Goal: Task Accomplishment & Management: Manage account settings

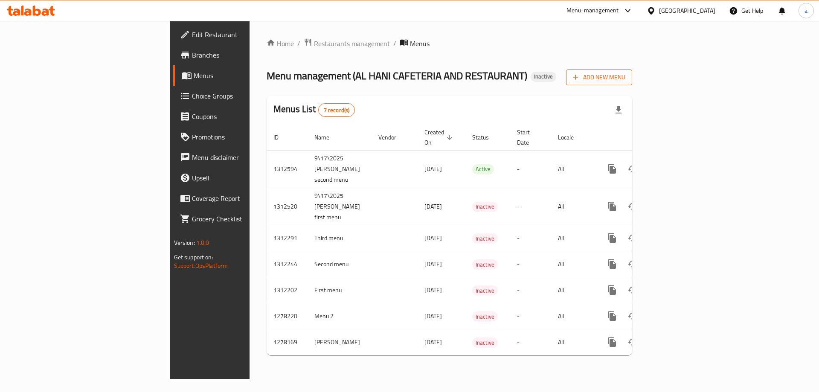
click at [625, 76] on span "Add New Menu" at bounding box center [599, 77] width 52 height 11
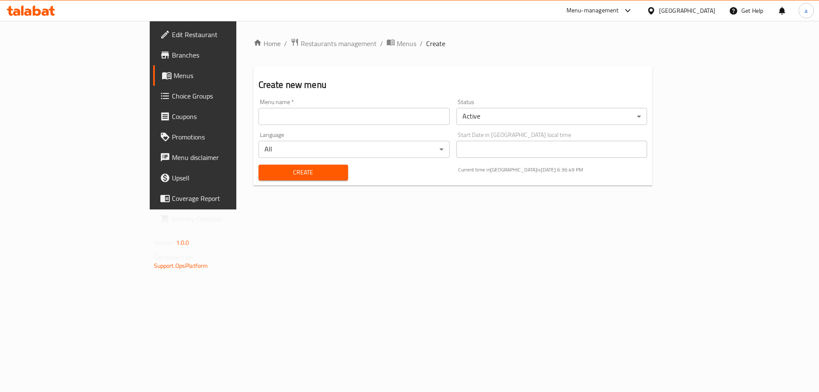
click at [337, 114] on input "text" at bounding box center [354, 116] width 191 height 17
click at [259, 116] on input "9\17\2025 [PERSON_NAME] first menu" at bounding box center [354, 116] width 191 height 17
click at [383, 117] on input "9\17\2025 [PERSON_NAME] third menu" at bounding box center [354, 116] width 191 height 17
type input "9\17\2025 [PERSON_NAME] third menu"
click at [283, 168] on span "Create" at bounding box center [303, 172] width 76 height 11
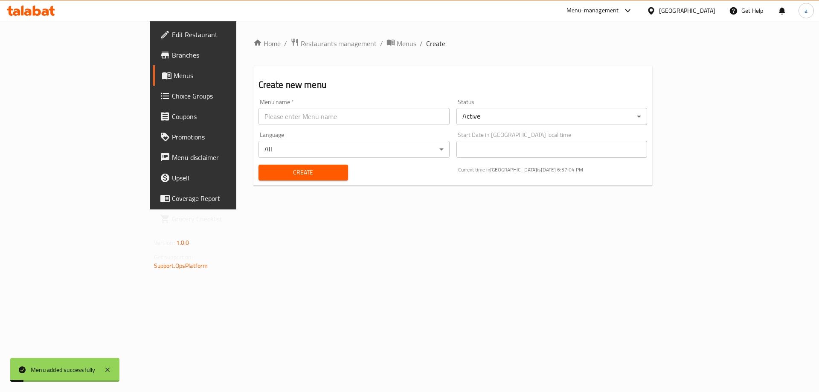
click at [153, 83] on link "Menus" at bounding box center [220, 75] width 134 height 20
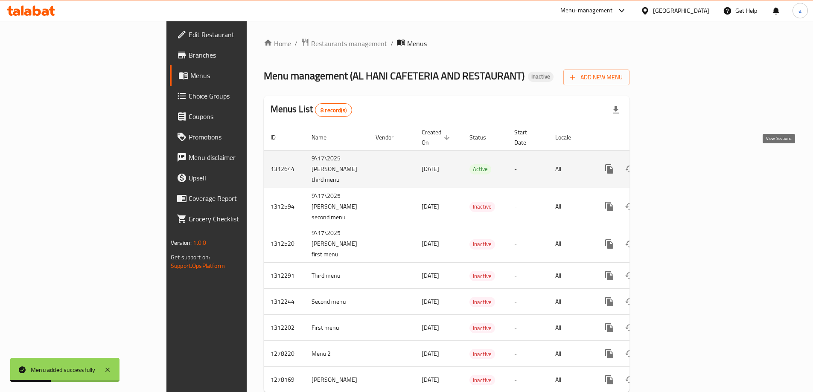
click at [676, 164] on icon "enhanced table" at bounding box center [671, 169] width 10 height 10
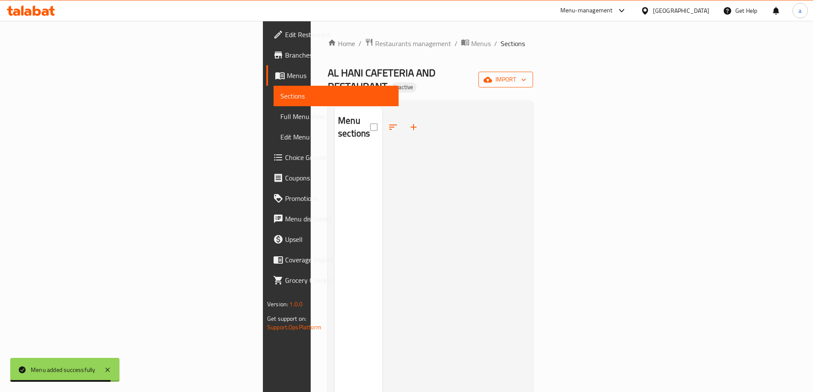
click at [528, 76] on icon "button" at bounding box center [523, 80] width 9 height 9
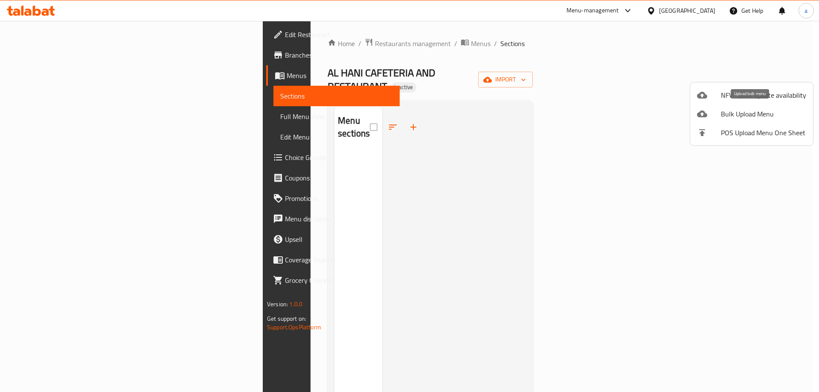
click at [761, 113] on span "Bulk Upload Menu" at bounding box center [763, 114] width 85 height 10
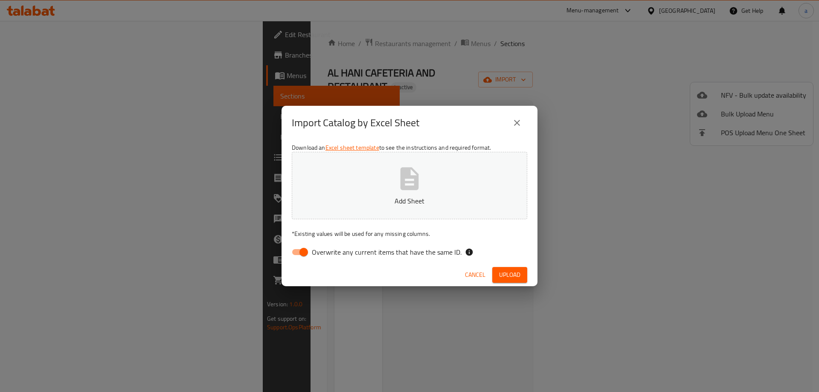
drag, startPoint x: 296, startPoint y: 253, endPoint x: 311, endPoint y: 244, distance: 16.8
click at [297, 253] on input "Overwrite any current items that have the same ID." at bounding box center [303, 252] width 49 height 16
checkbox input "false"
click at [509, 273] on span "Upload" at bounding box center [509, 275] width 21 height 11
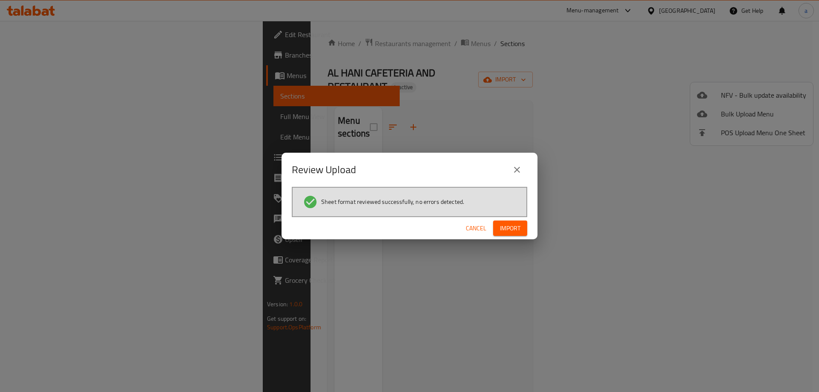
click at [512, 231] on span "Import" at bounding box center [510, 228] width 20 height 11
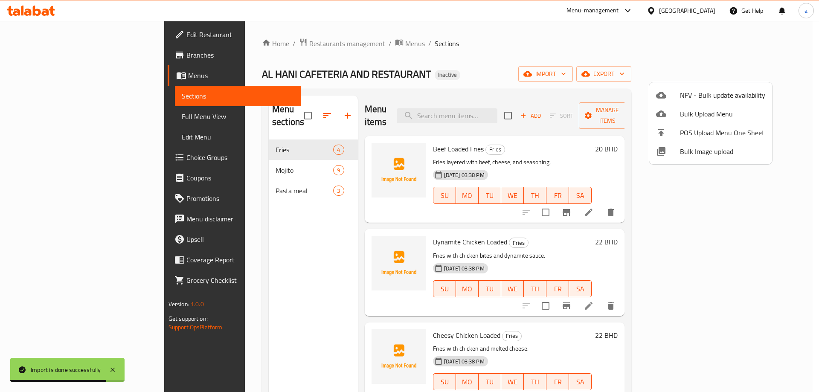
click at [537, 62] on div at bounding box center [409, 196] width 819 height 392
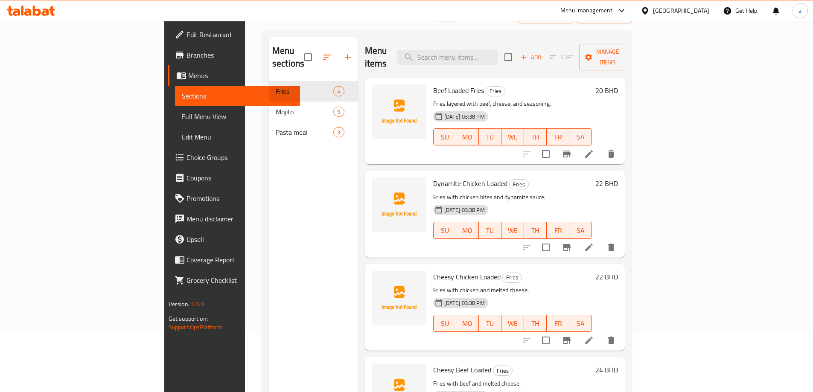
scroll to position [85, 0]
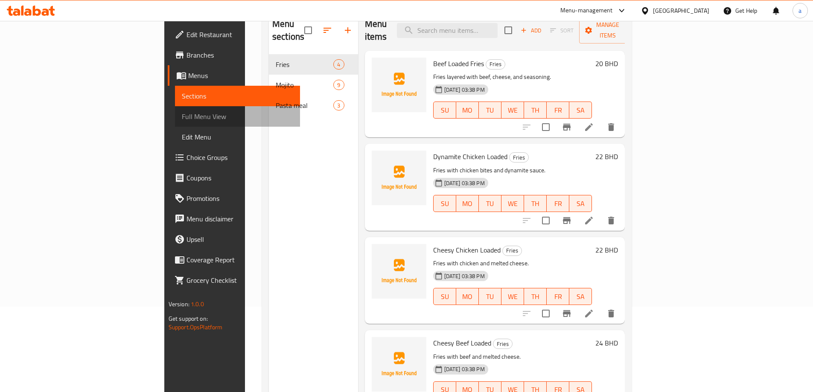
click at [182, 117] on span "Full Menu View" at bounding box center [237, 116] width 111 height 10
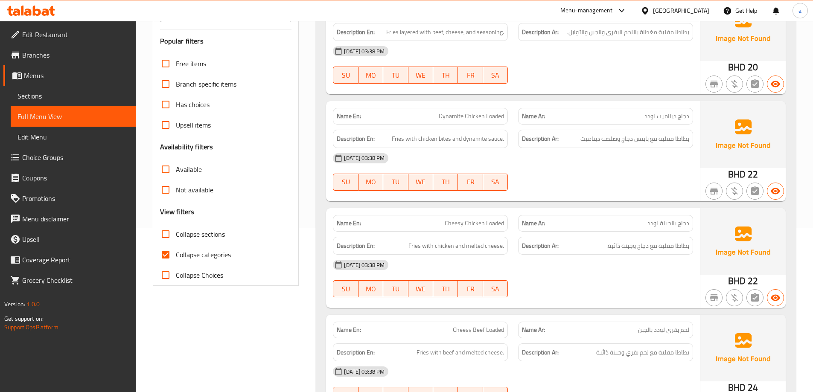
scroll to position [171, 0]
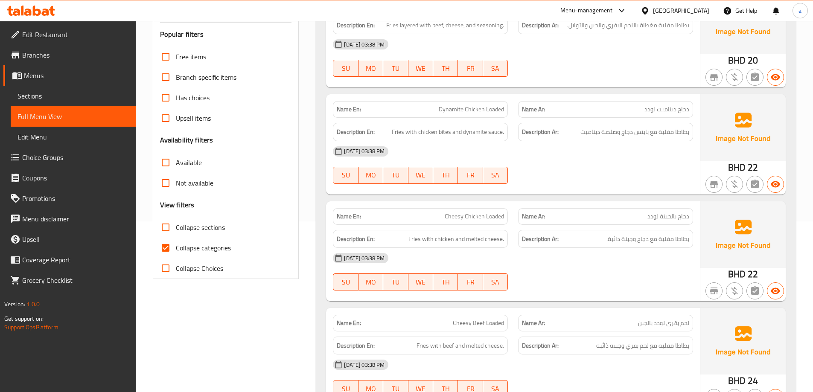
drag, startPoint x: 166, startPoint y: 244, endPoint x: 171, endPoint y: 239, distance: 6.9
click at [166, 245] on input "Collapse categories" at bounding box center [165, 248] width 20 height 20
checkbox input "false"
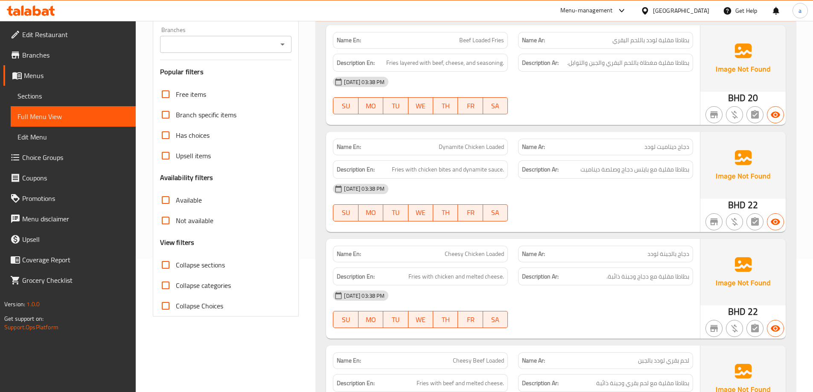
scroll to position [85, 0]
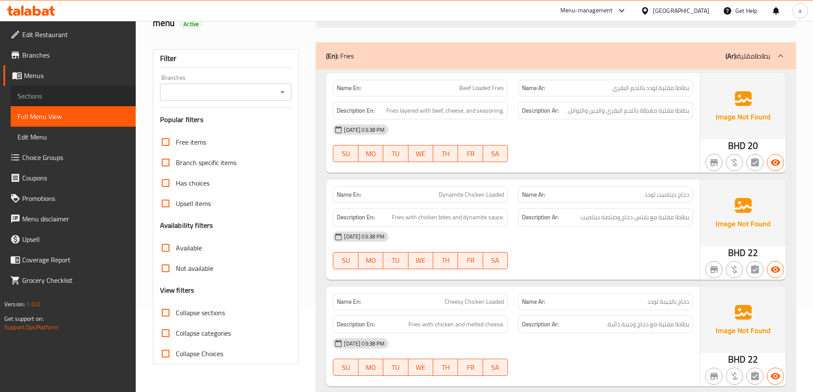
click at [68, 91] on span "Sections" at bounding box center [72, 96] width 111 height 10
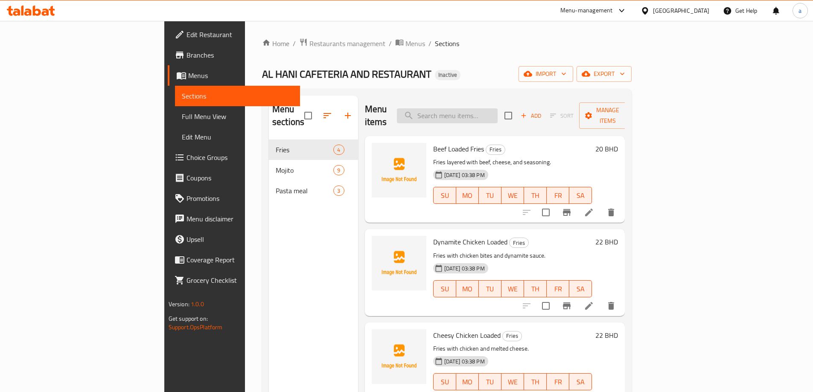
click at [497, 108] on input "search" at bounding box center [447, 115] width 101 height 15
paste input "Beef Loaded Fries"
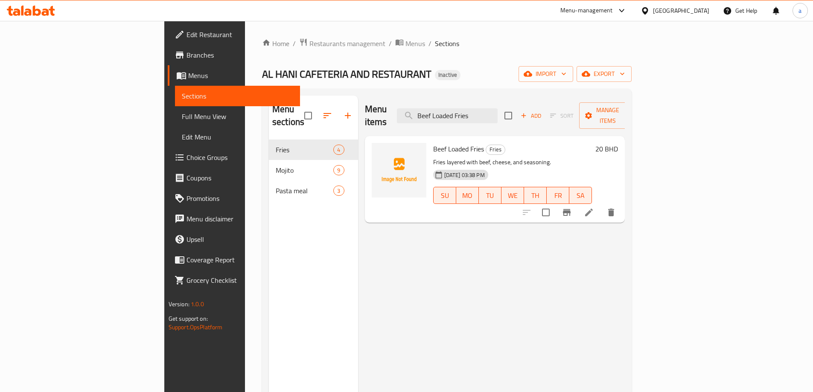
type input "Beef Loaded Fries"
click at [593, 209] on icon at bounding box center [589, 213] width 8 height 8
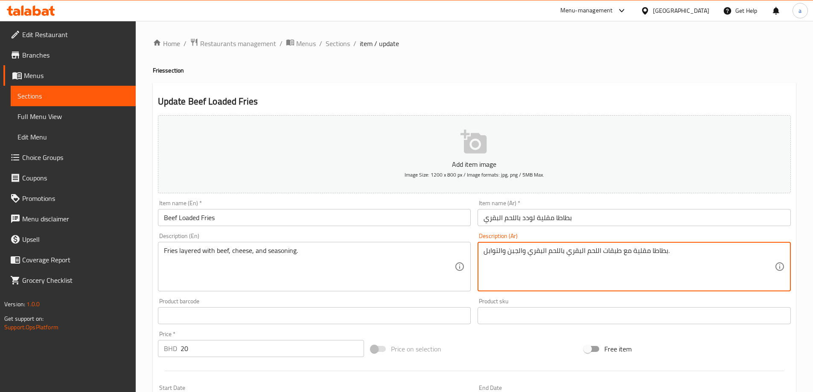
click at [527, 252] on textarea "بطاطا مقلية مع طبقات اللحم البقري باللحم البقري والجبن والتوابل." at bounding box center [628, 267] width 291 height 41
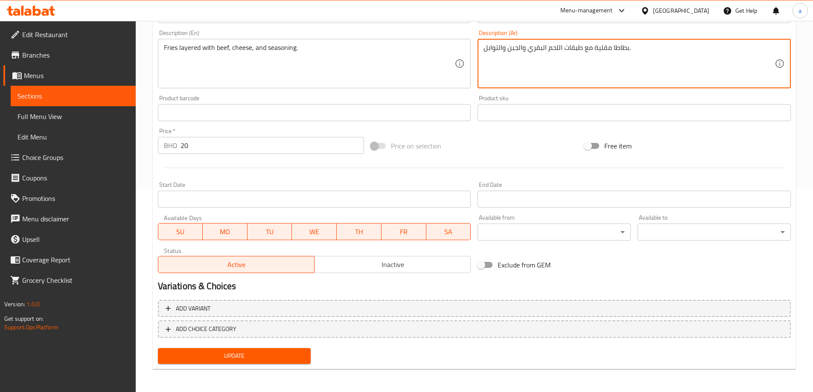
scroll to position [204, 0]
type textarea "بطاطا مقلية مع طبقات اللحم البقري والجبن والتوابل."
click at [217, 363] on button "Update" at bounding box center [234, 355] width 153 height 16
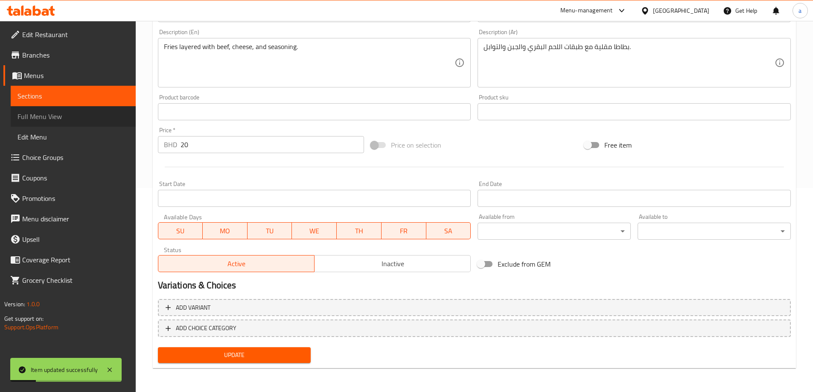
click at [82, 115] on span "Full Menu View" at bounding box center [72, 116] width 111 height 10
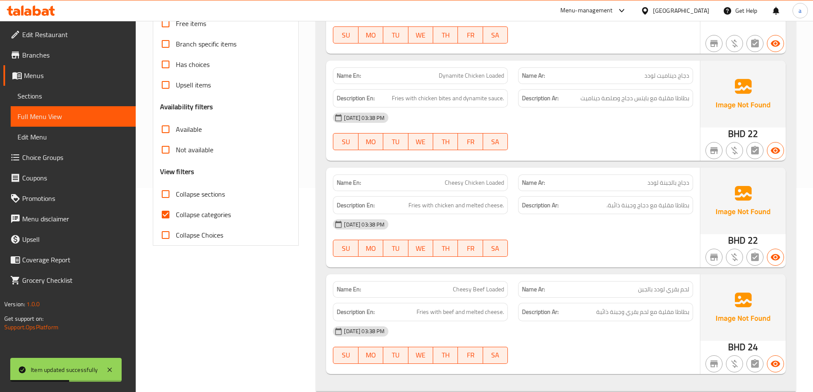
click at [169, 211] on input "Collapse categories" at bounding box center [165, 214] width 20 height 20
checkbox input "false"
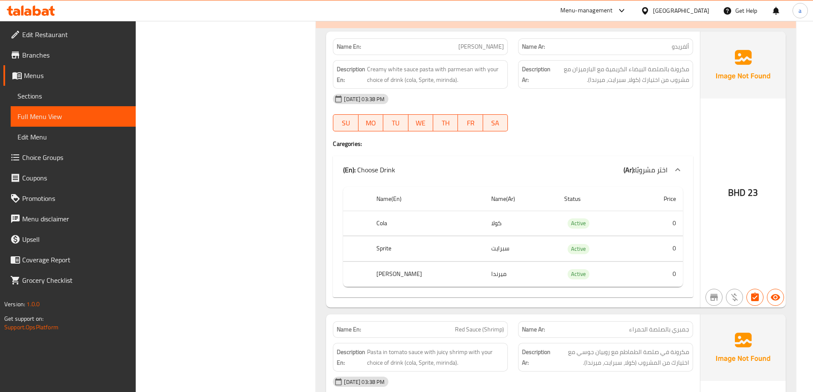
scroll to position [1612, 0]
click at [87, 97] on span "Sections" at bounding box center [72, 96] width 111 height 10
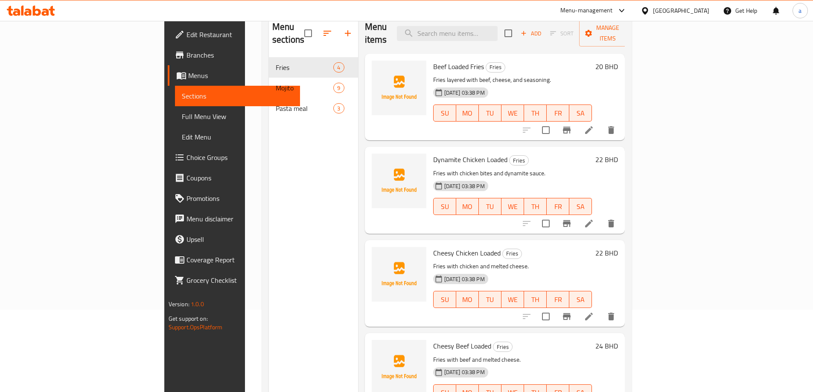
scroll to position [119, 0]
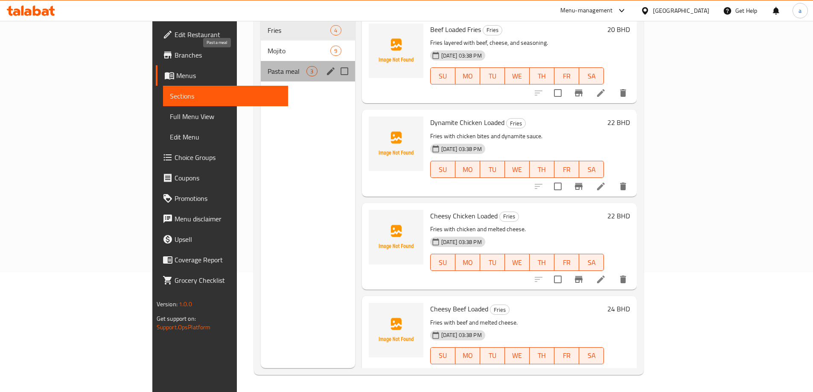
click at [268, 66] on span "Pasta meal" at bounding box center [287, 71] width 39 height 10
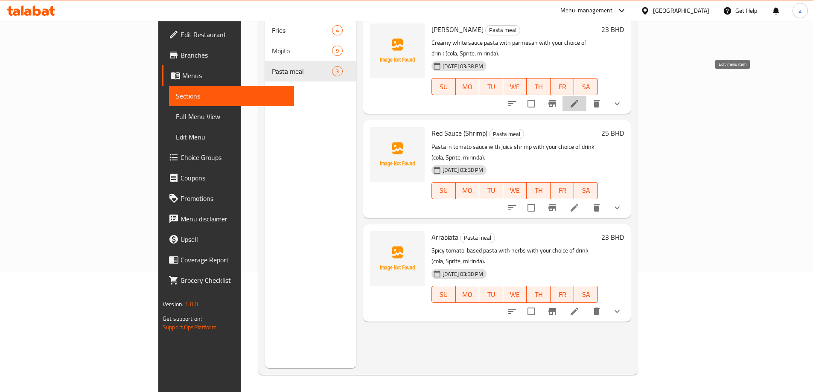
click at [579, 99] on icon at bounding box center [574, 104] width 10 height 10
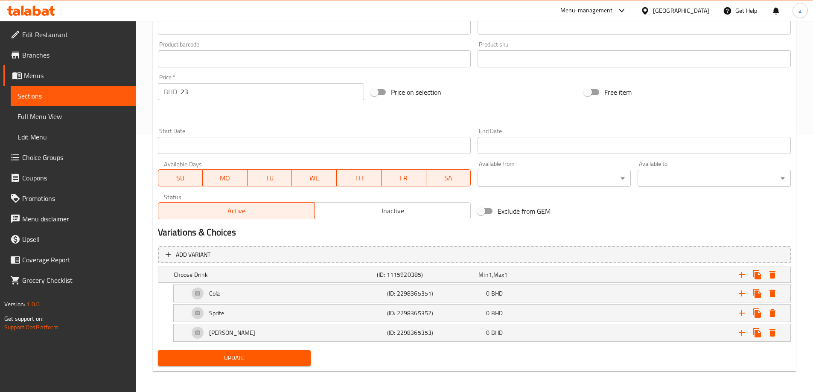
scroll to position [260, 0]
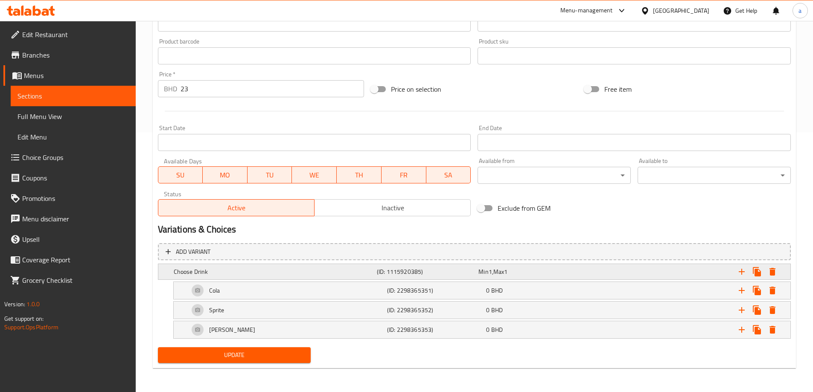
click at [273, 269] on h5 "Choose Drink" at bounding box center [274, 272] width 200 height 9
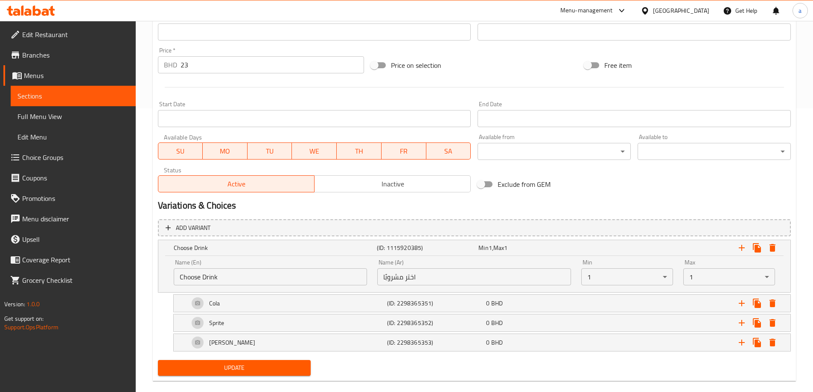
scroll to position [297, 0]
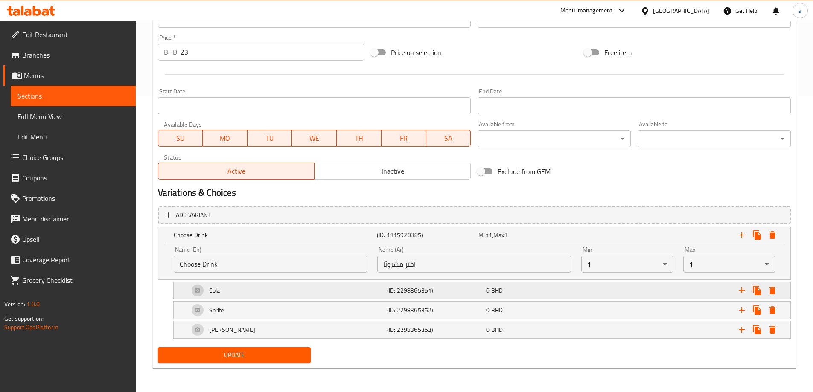
click at [301, 283] on div "Cola" at bounding box center [286, 290] width 198 height 20
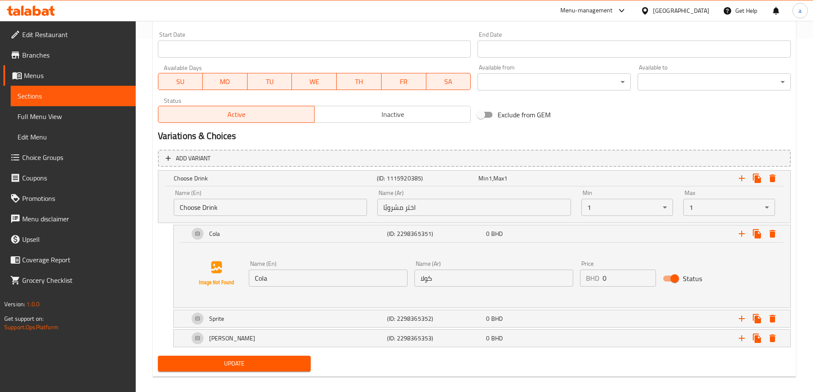
scroll to position [362, 0]
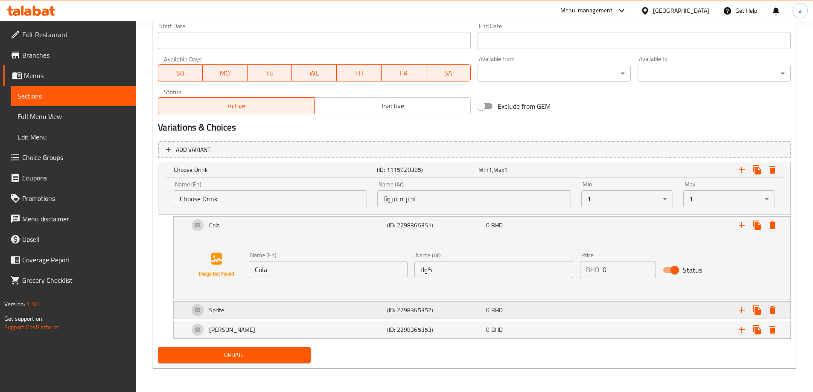
click at [321, 308] on div "Sprite" at bounding box center [286, 310] width 198 height 20
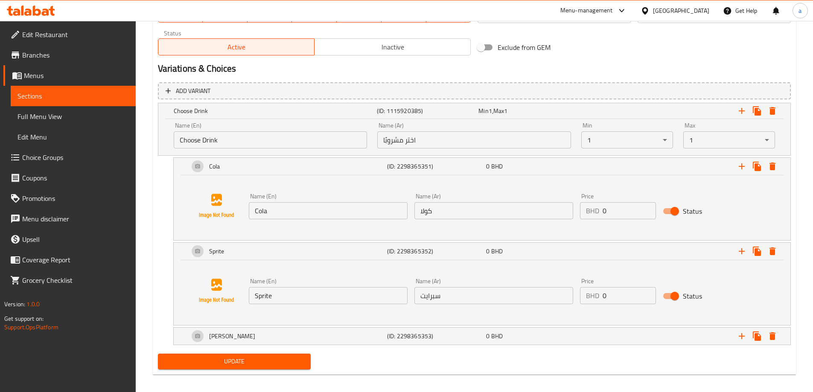
scroll to position [427, 0]
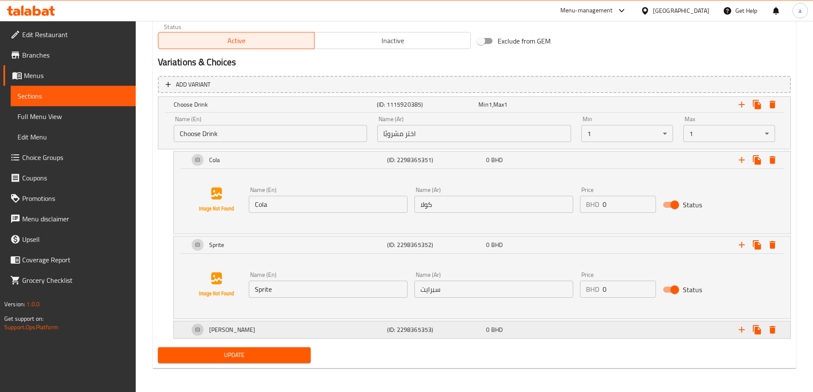
click at [333, 324] on div "[PERSON_NAME]" at bounding box center [286, 330] width 198 height 20
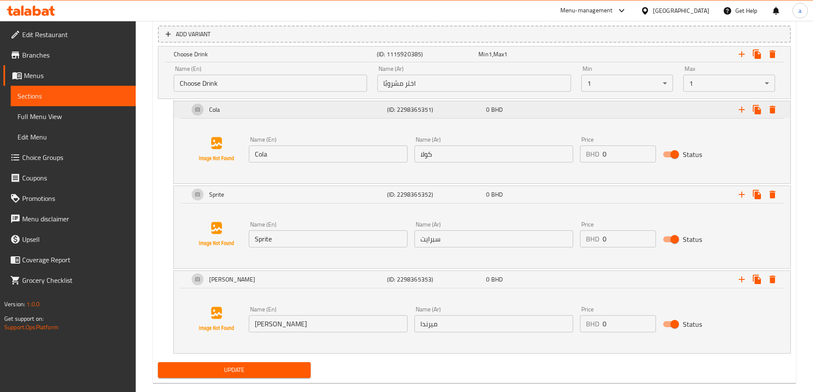
scroll to position [492, 0]
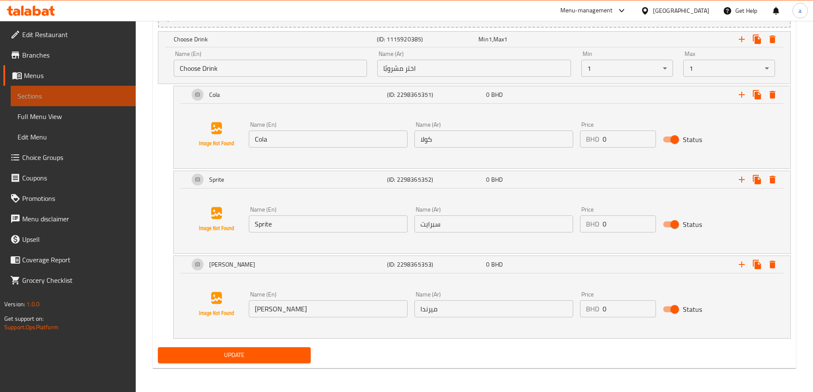
click at [48, 89] on link "Sections" at bounding box center [73, 96] width 125 height 20
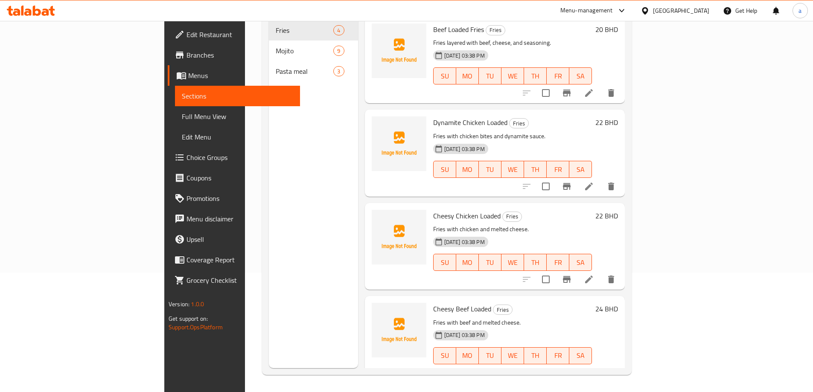
click at [188, 79] on span "Menus" at bounding box center [240, 75] width 105 height 10
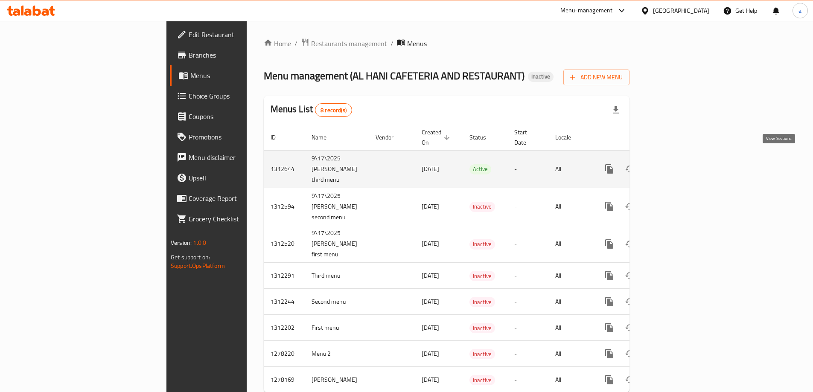
click at [681, 160] on link "enhanced table" at bounding box center [670, 169] width 20 height 20
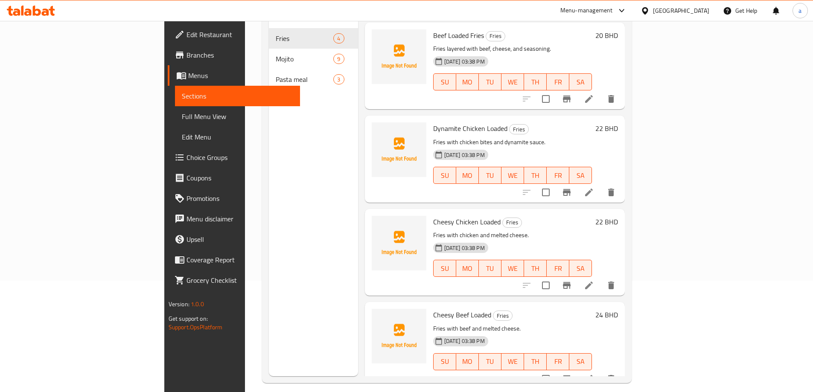
scroll to position [119, 0]
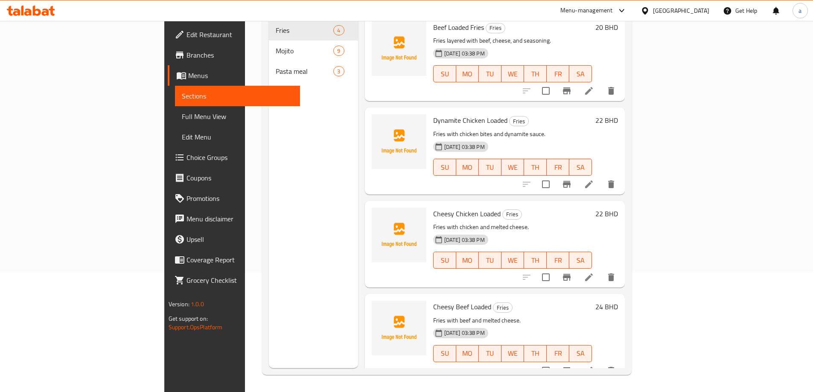
click at [182, 111] on span "Full Menu View" at bounding box center [237, 116] width 111 height 10
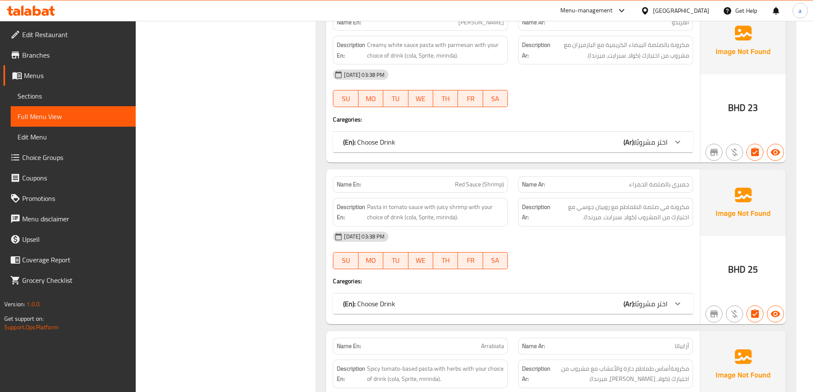
scroll to position [1763, 0]
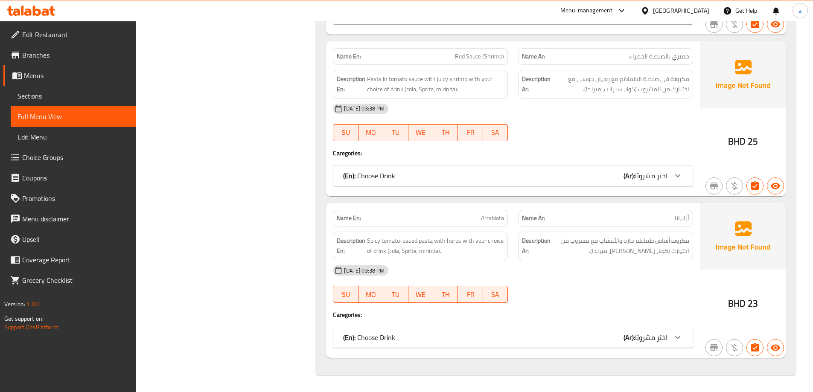
click at [672, 58] on span "جمبري بالصلصة الحمراء" at bounding box center [659, 56] width 60 height 9
click at [118, 94] on span "Sections" at bounding box center [72, 96] width 111 height 10
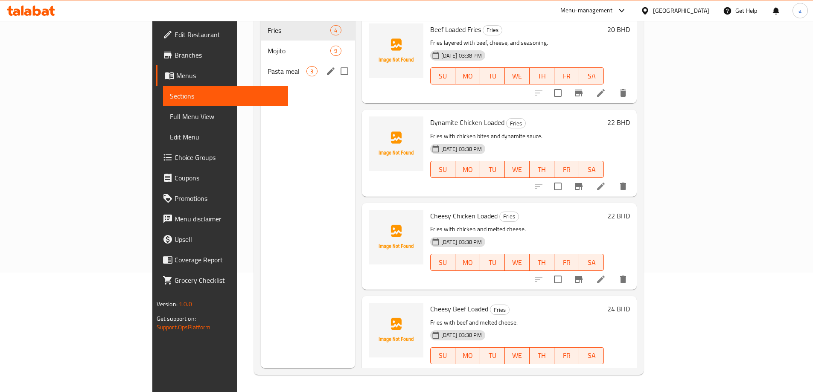
click at [276, 66] on div "Pasta meal 3" at bounding box center [308, 71] width 94 height 20
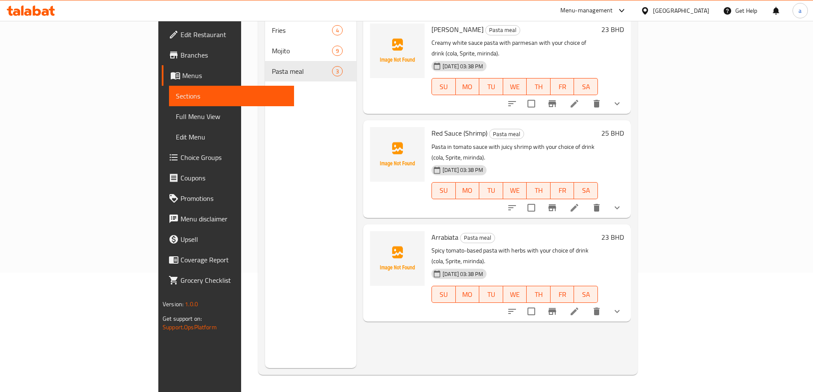
click at [579, 203] on icon at bounding box center [574, 208] width 10 height 10
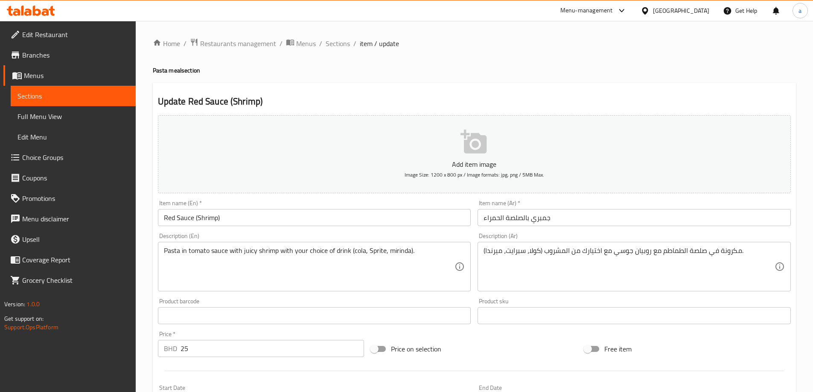
click at [532, 221] on input "جمبري بالصلصة الحمراء" at bounding box center [633, 217] width 313 height 17
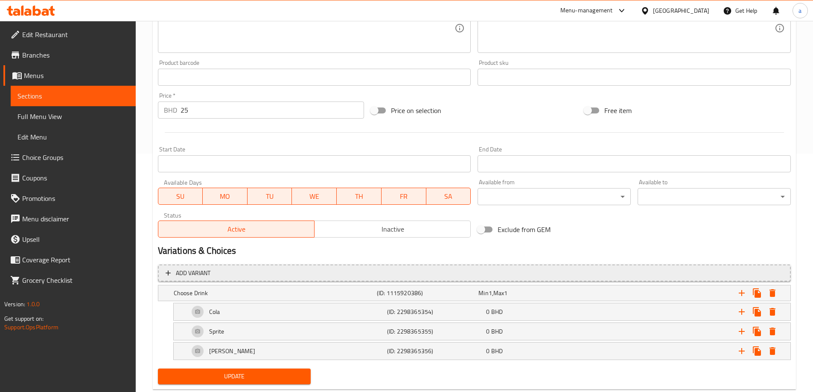
scroll to position [260, 0]
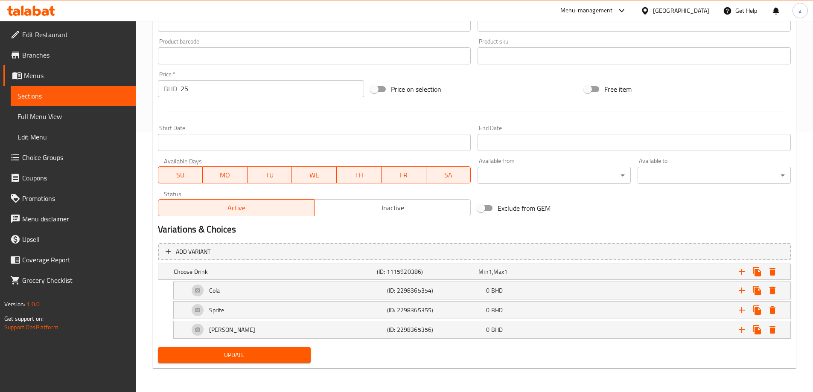
type input "روبيان بالصلصة الحمراء"
click at [271, 359] on span "Update" at bounding box center [235, 355] width 140 height 11
click at [440, 291] on h5 "(ID: 2298365354)" at bounding box center [435, 290] width 96 height 9
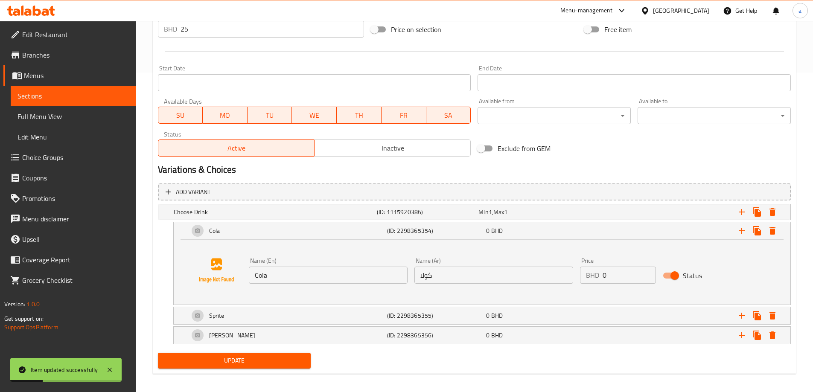
scroll to position [325, 0]
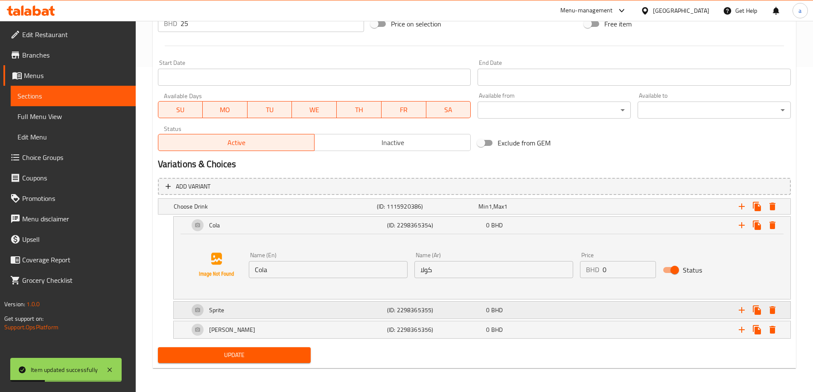
click at [443, 311] on h5 "(ID: 2298365355)" at bounding box center [435, 310] width 96 height 9
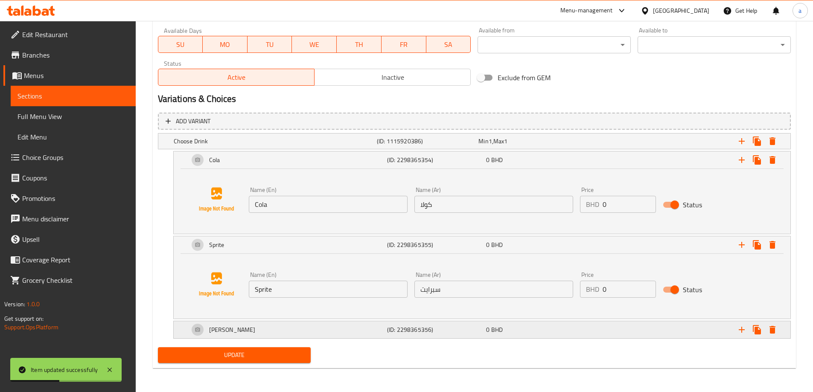
click at [444, 330] on h5 "(ID: 2298365356)" at bounding box center [435, 330] width 96 height 9
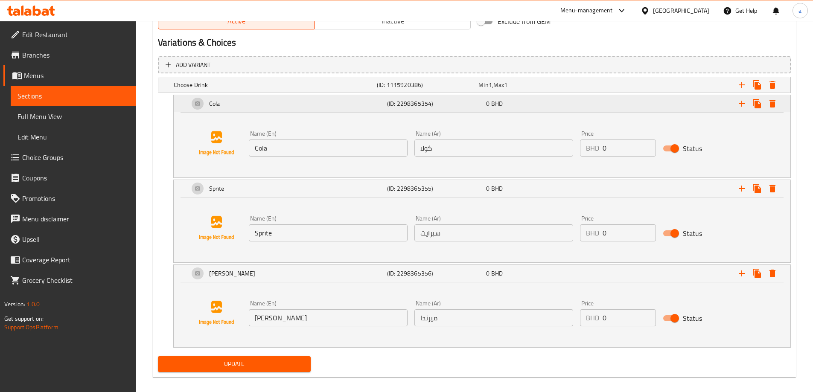
scroll to position [456, 0]
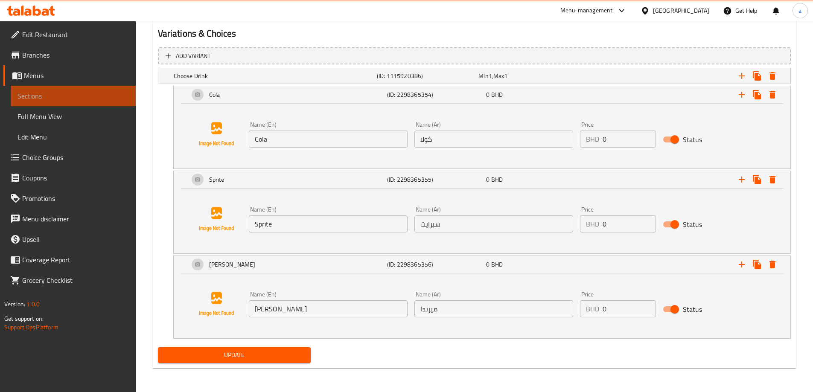
click at [75, 99] on span "Sections" at bounding box center [72, 96] width 111 height 10
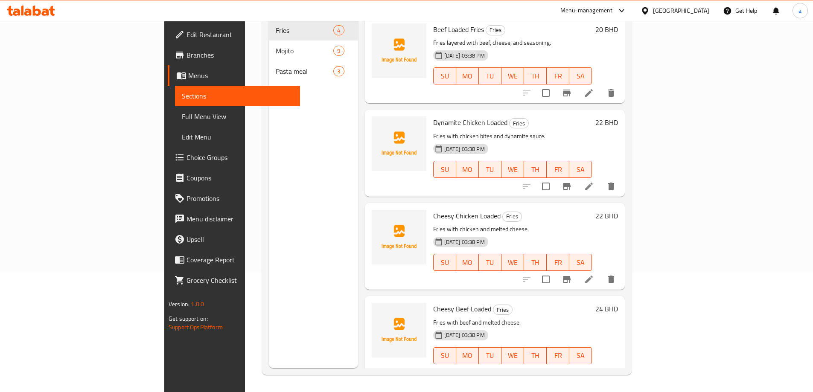
scroll to position [119, 0]
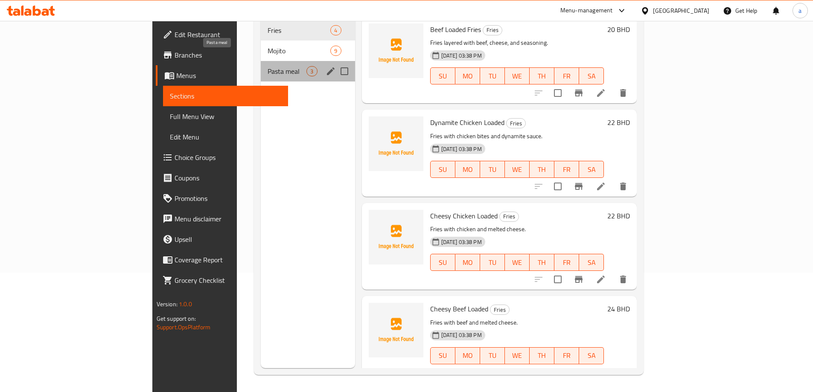
click at [268, 66] on span "Pasta meal" at bounding box center [287, 71] width 39 height 10
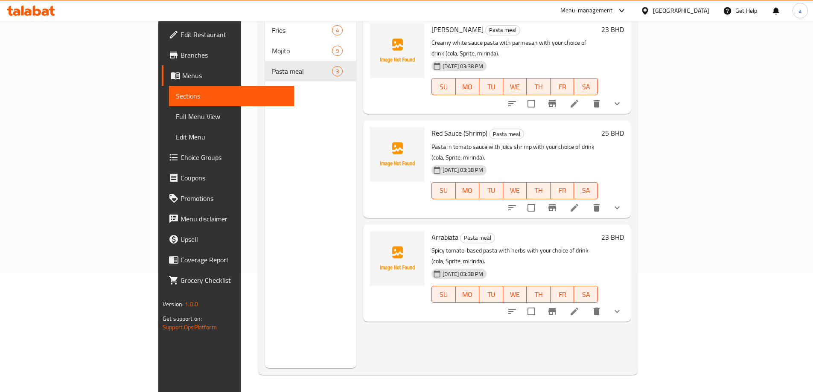
scroll to position [34, 0]
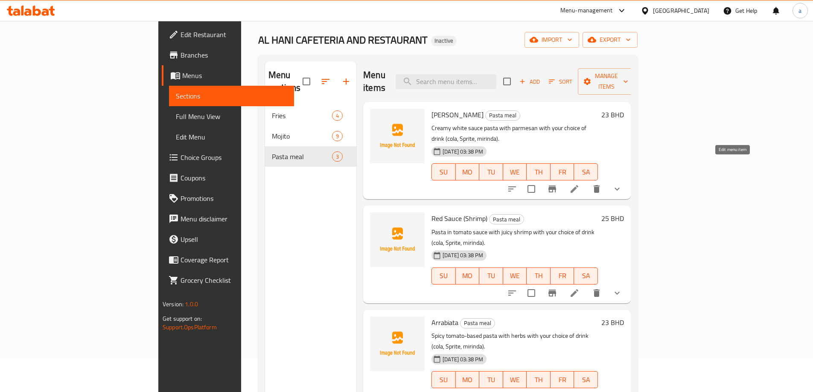
click at [579, 184] on icon at bounding box center [574, 189] width 10 height 10
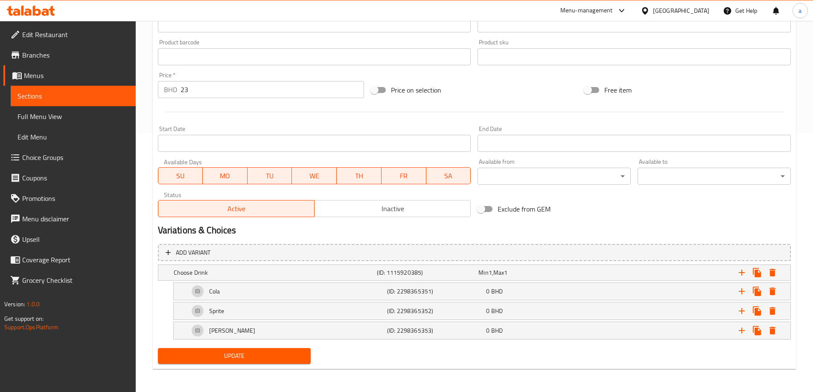
scroll to position [260, 0]
click at [343, 289] on div "Cola" at bounding box center [286, 290] width 198 height 20
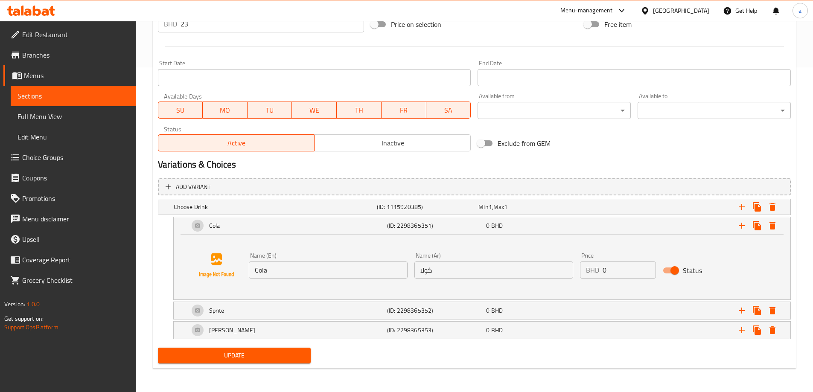
scroll to position [325, 0]
click at [338, 311] on div "Sprite" at bounding box center [286, 310] width 198 height 20
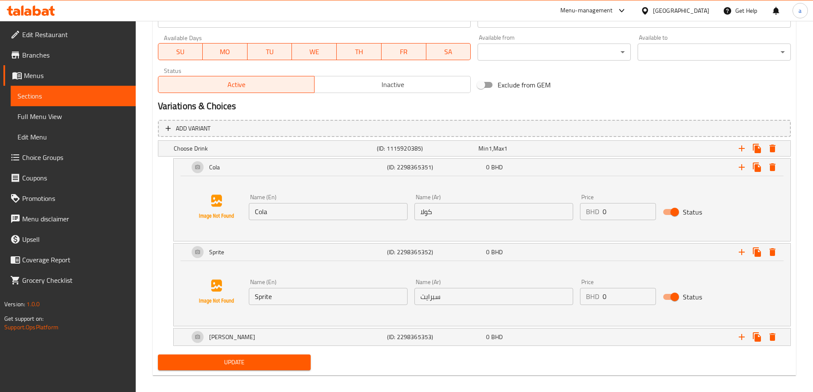
scroll to position [390, 0]
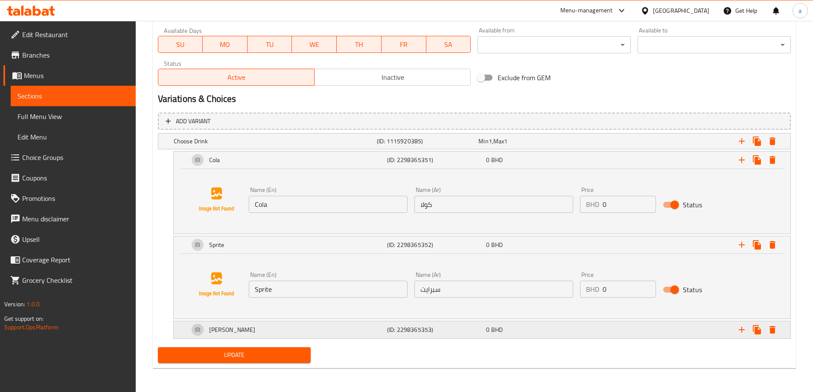
click at [358, 333] on div "[PERSON_NAME]" at bounding box center [286, 330] width 198 height 20
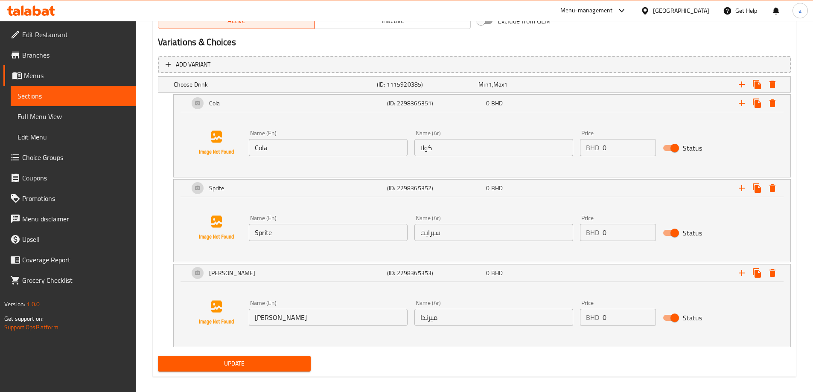
scroll to position [456, 0]
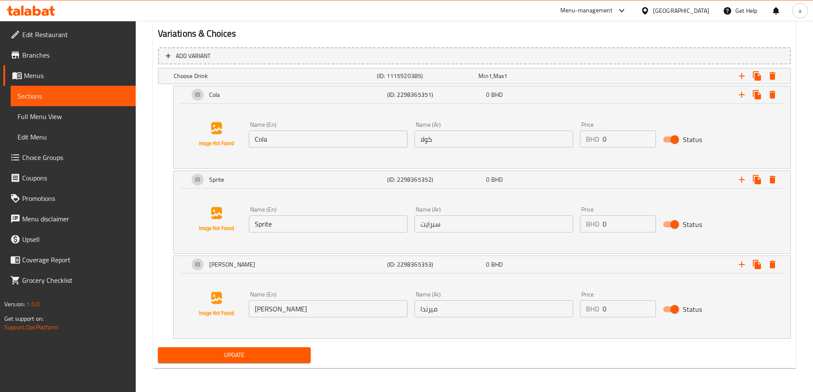
click at [83, 97] on span "Sections" at bounding box center [72, 96] width 111 height 10
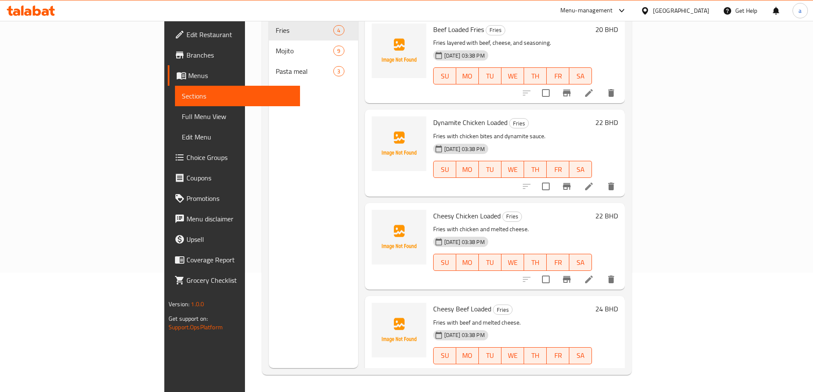
scroll to position [119, 0]
click at [188, 72] on span "Menus" at bounding box center [240, 75] width 105 height 10
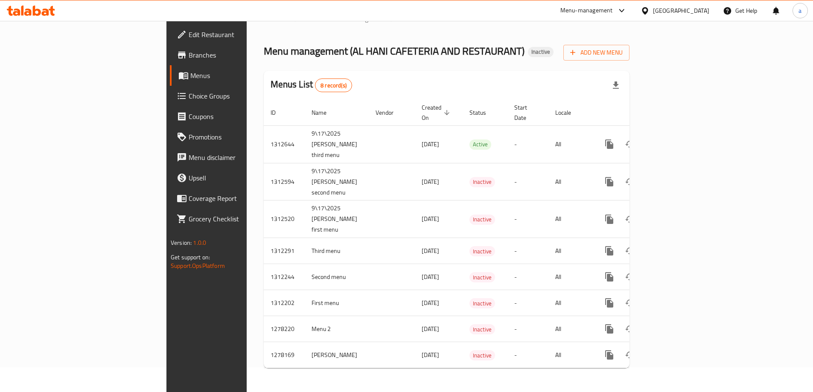
scroll to position [15, 0]
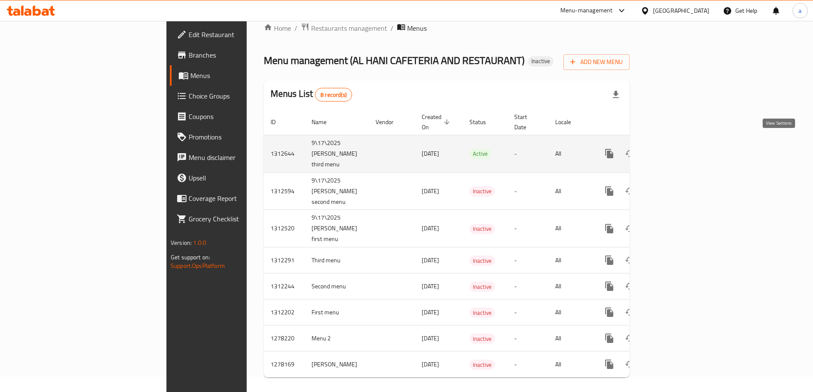
click at [681, 143] on link "enhanced table" at bounding box center [670, 153] width 20 height 20
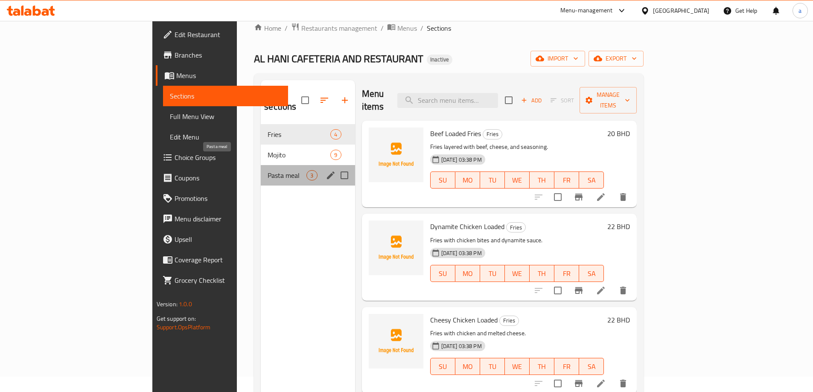
click at [268, 170] on span "Pasta meal" at bounding box center [287, 175] width 39 height 10
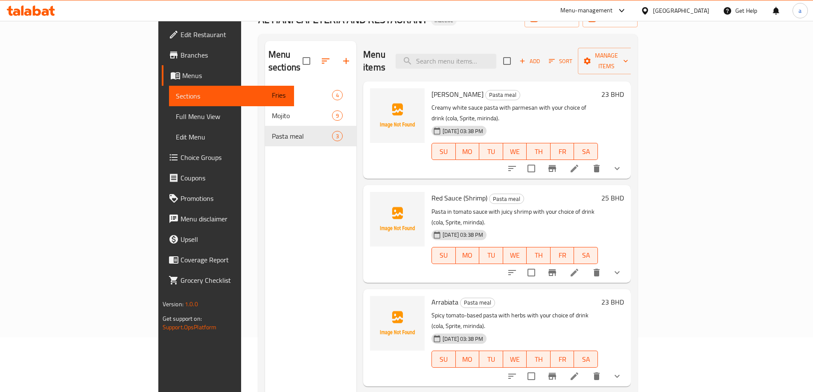
scroll to position [119, 0]
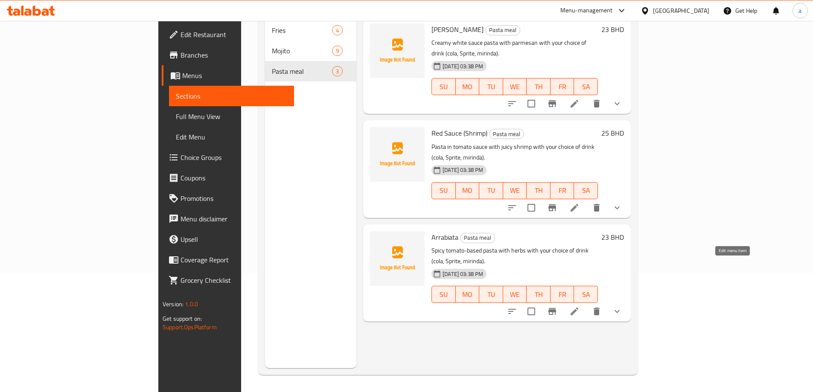
click at [579, 306] on icon at bounding box center [574, 311] width 10 height 10
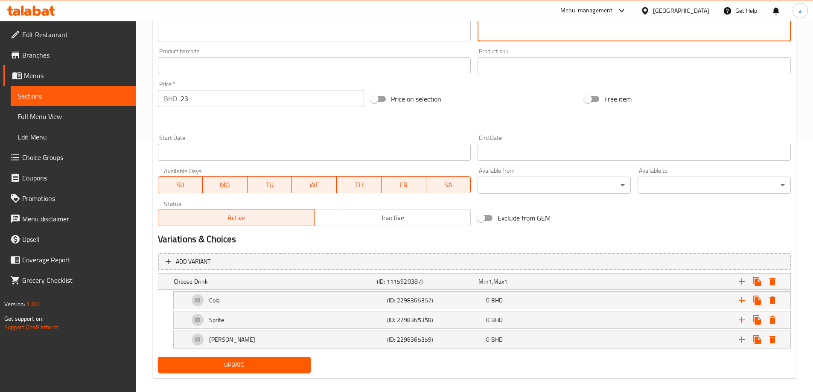
scroll to position [260, 0]
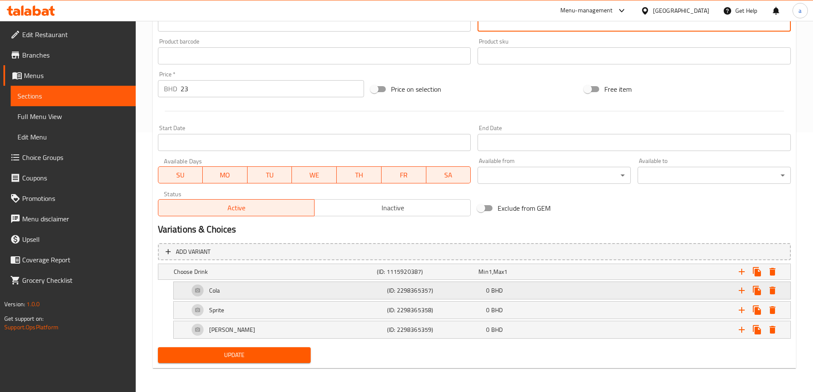
type textarea "مكرونة أساس طماطم حارة والأعشاب مع مشروب من اختيارك (كولا، [PERSON_NAME]، ميرند…"
click at [341, 290] on div "Cola" at bounding box center [286, 290] width 198 height 20
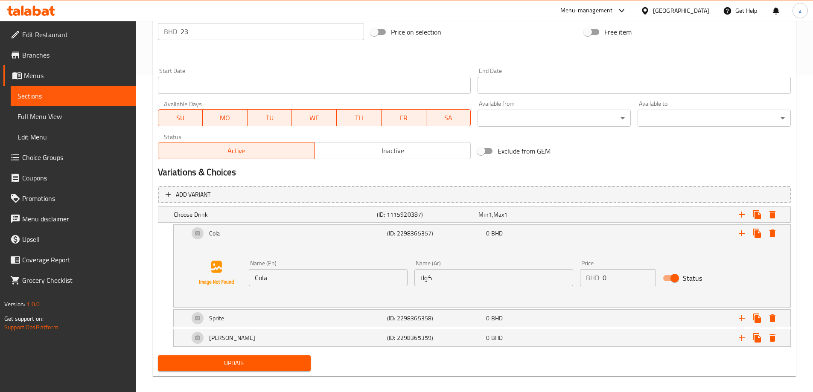
scroll to position [325, 0]
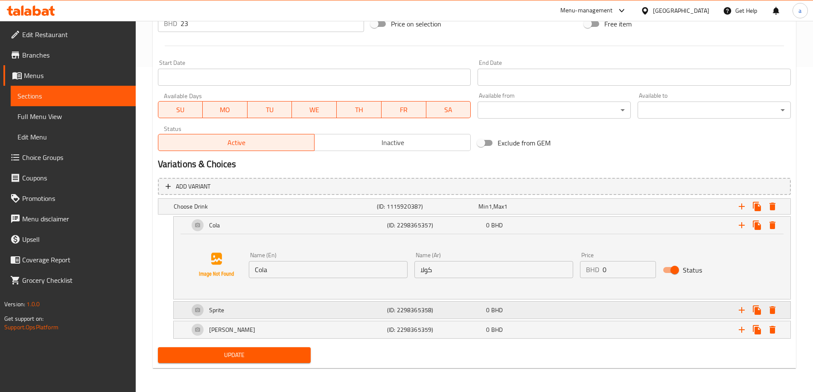
click at [355, 315] on div "Sprite" at bounding box center [286, 310] width 198 height 20
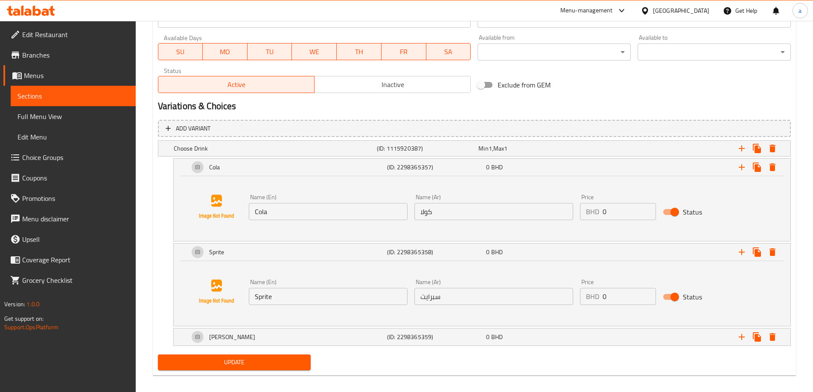
scroll to position [390, 0]
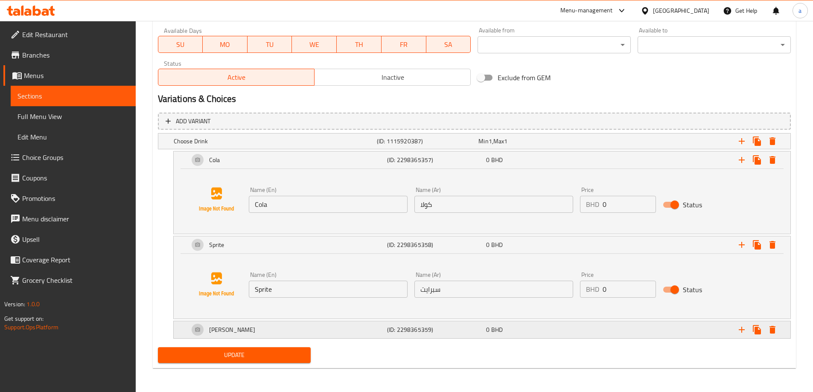
click at [361, 331] on div "[PERSON_NAME]" at bounding box center [286, 330] width 198 height 20
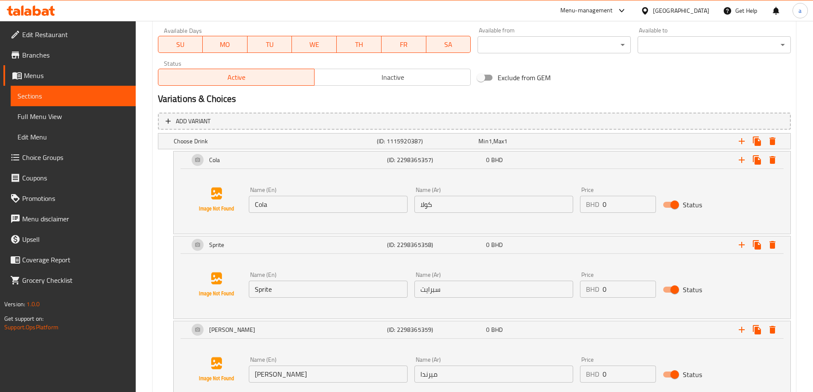
scroll to position [456, 0]
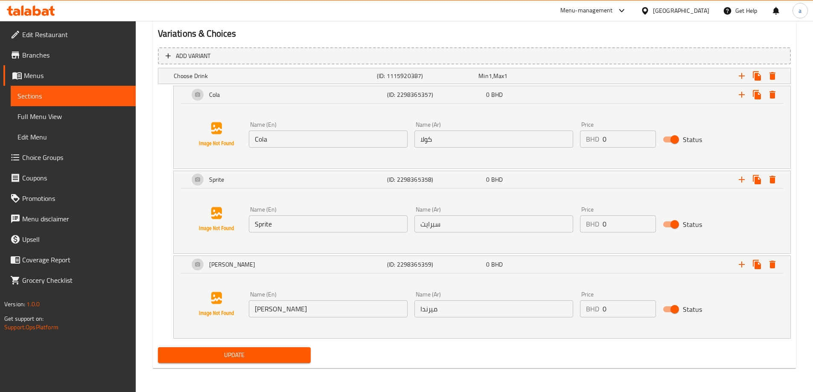
click at [93, 96] on span "Sections" at bounding box center [72, 96] width 111 height 10
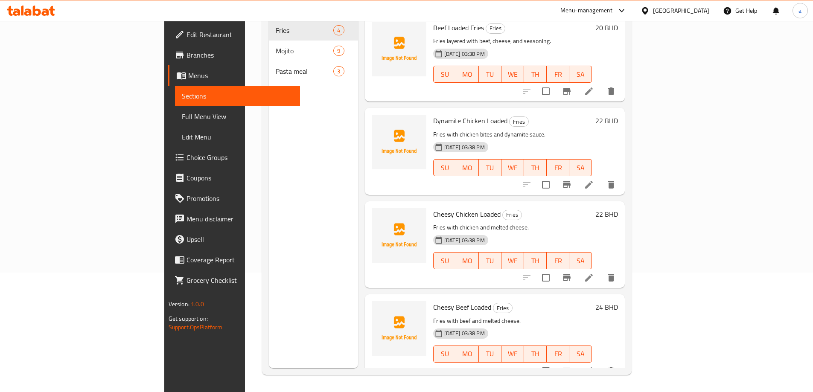
scroll to position [2, 0]
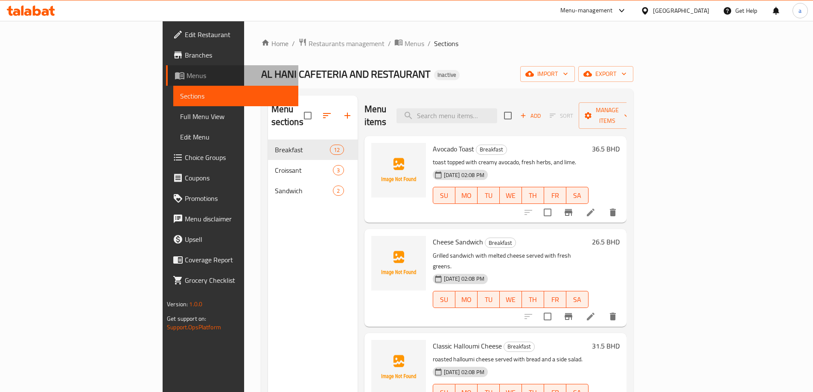
click at [166, 69] on link "Menus" at bounding box center [232, 75] width 132 height 20
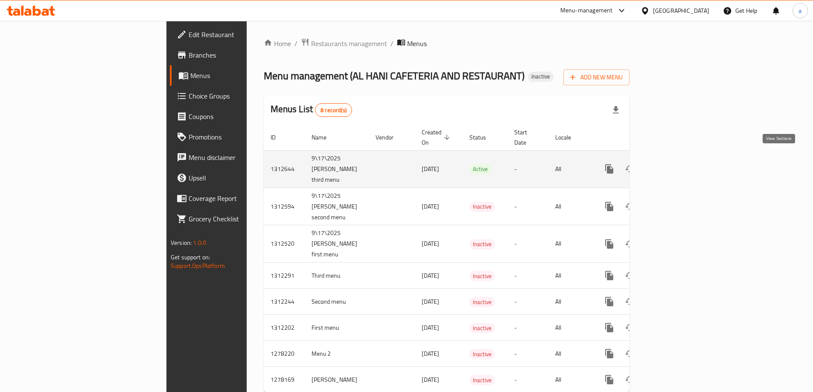
click at [675, 165] on icon "enhanced table" at bounding box center [671, 169] width 8 height 8
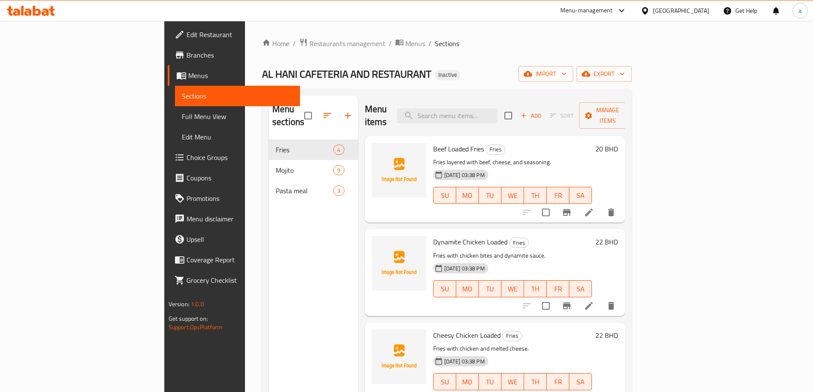
click at [182, 118] on span "Full Menu View" at bounding box center [237, 116] width 111 height 10
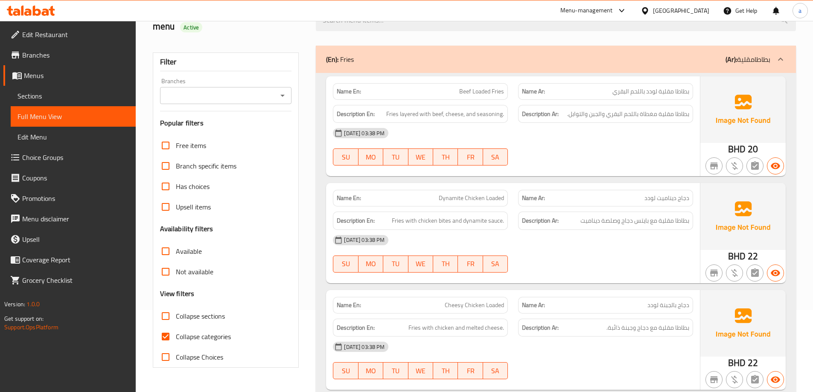
scroll to position [85, 0]
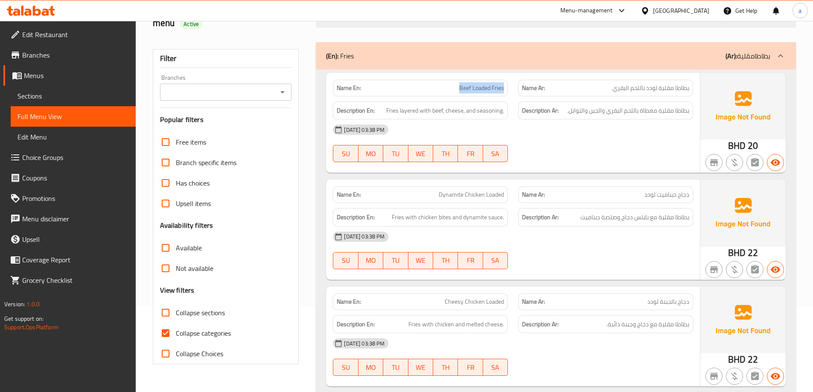
drag, startPoint x: 460, startPoint y: 87, endPoint x: 503, endPoint y: 91, distance: 44.1
click at [503, 91] on span "Beef Loaded Fries" at bounding box center [481, 88] width 45 height 9
copy span "Beef Loaded Fries"
click at [174, 328] on input "Collapse categories" at bounding box center [165, 333] width 20 height 20
checkbox input "false"
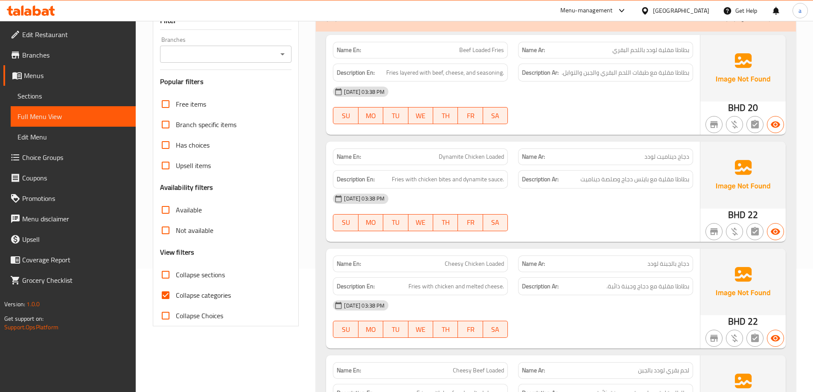
scroll to position [56, 0]
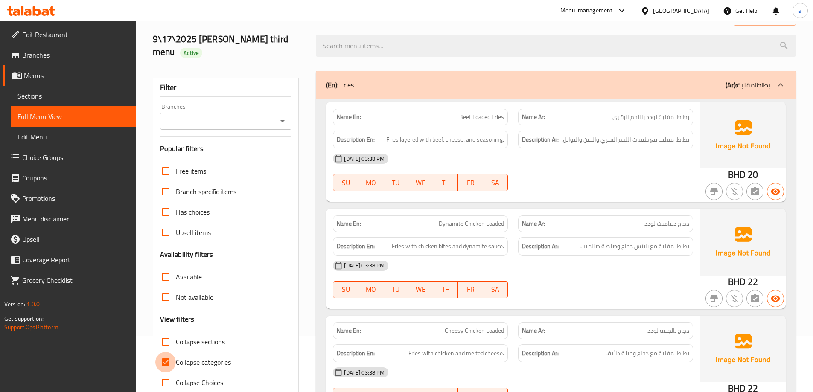
click at [172, 361] on input "Collapse categories" at bounding box center [165, 362] width 20 height 20
checkbox input "false"
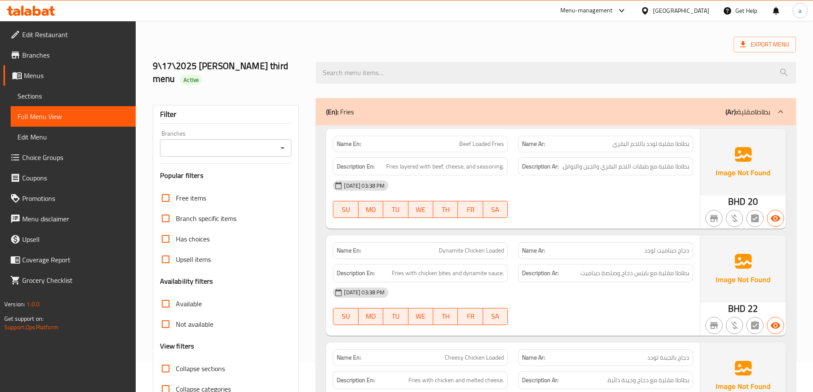
scroll to position [0, 0]
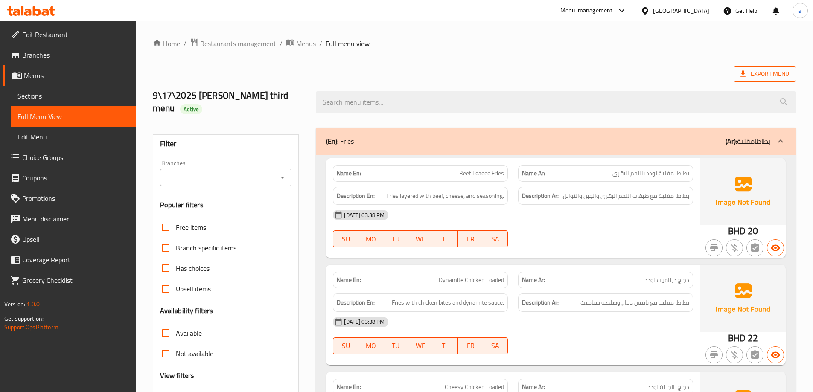
click at [752, 76] on span "Export Menu" at bounding box center [764, 74] width 49 height 11
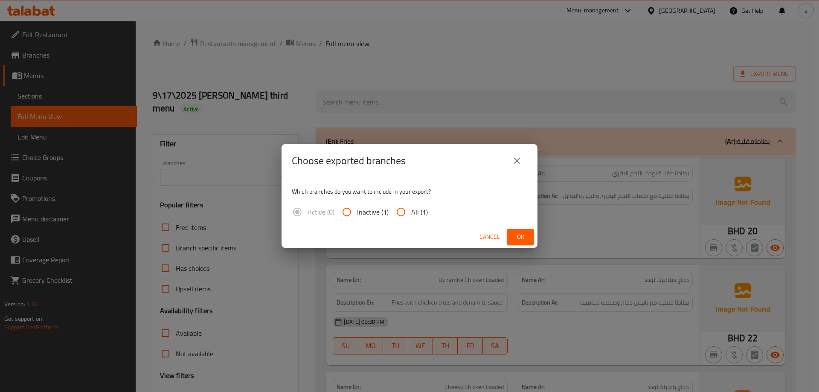
click at [398, 213] on input "All (1)" at bounding box center [401, 212] width 20 height 20
radio input "true"
click at [523, 237] on span "Ok" at bounding box center [521, 237] width 14 height 11
